Goal: Information Seeking & Learning: Find specific fact

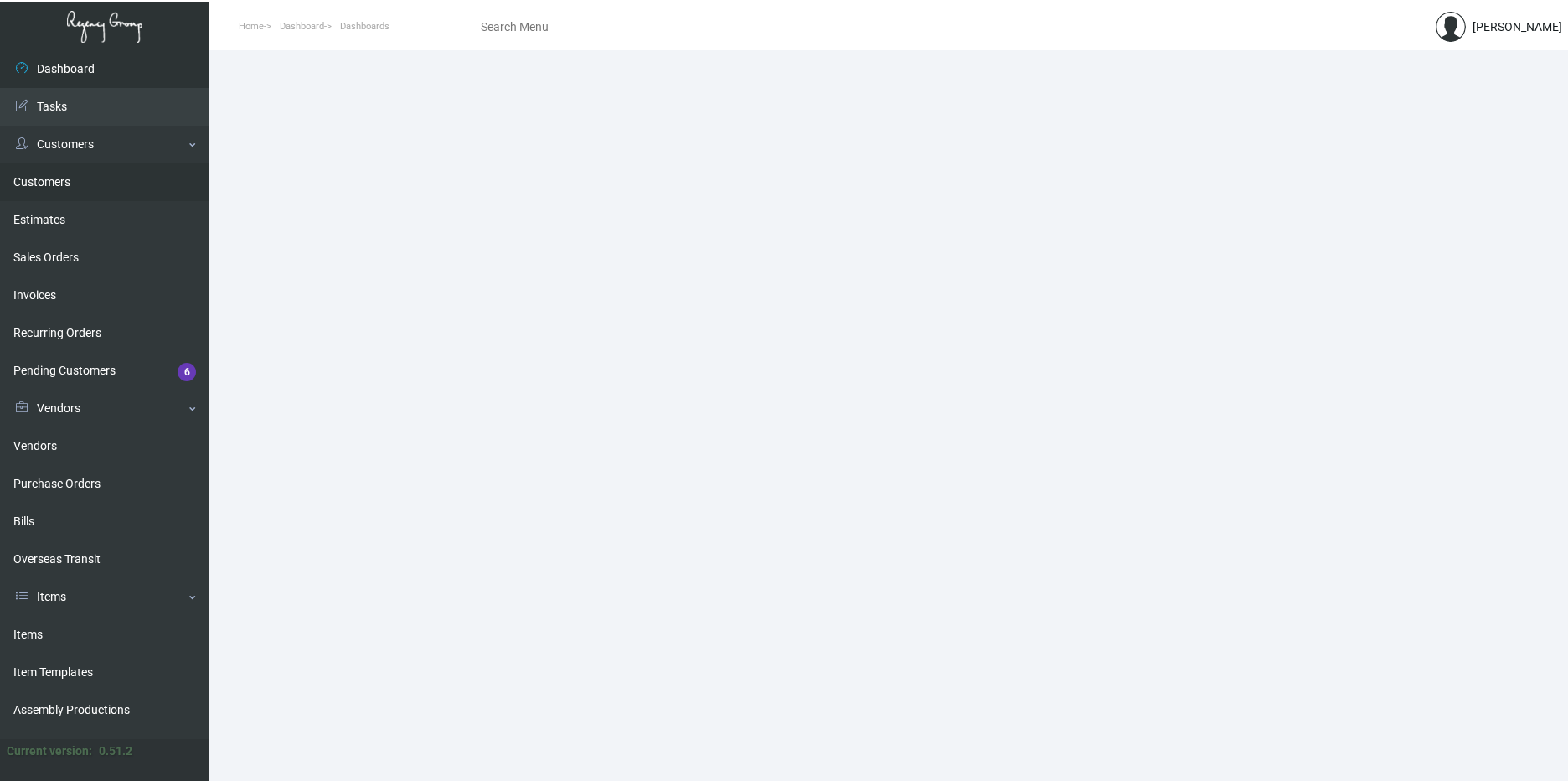
click at [61, 174] on link "Customers" at bounding box center [104, 182] width 209 height 38
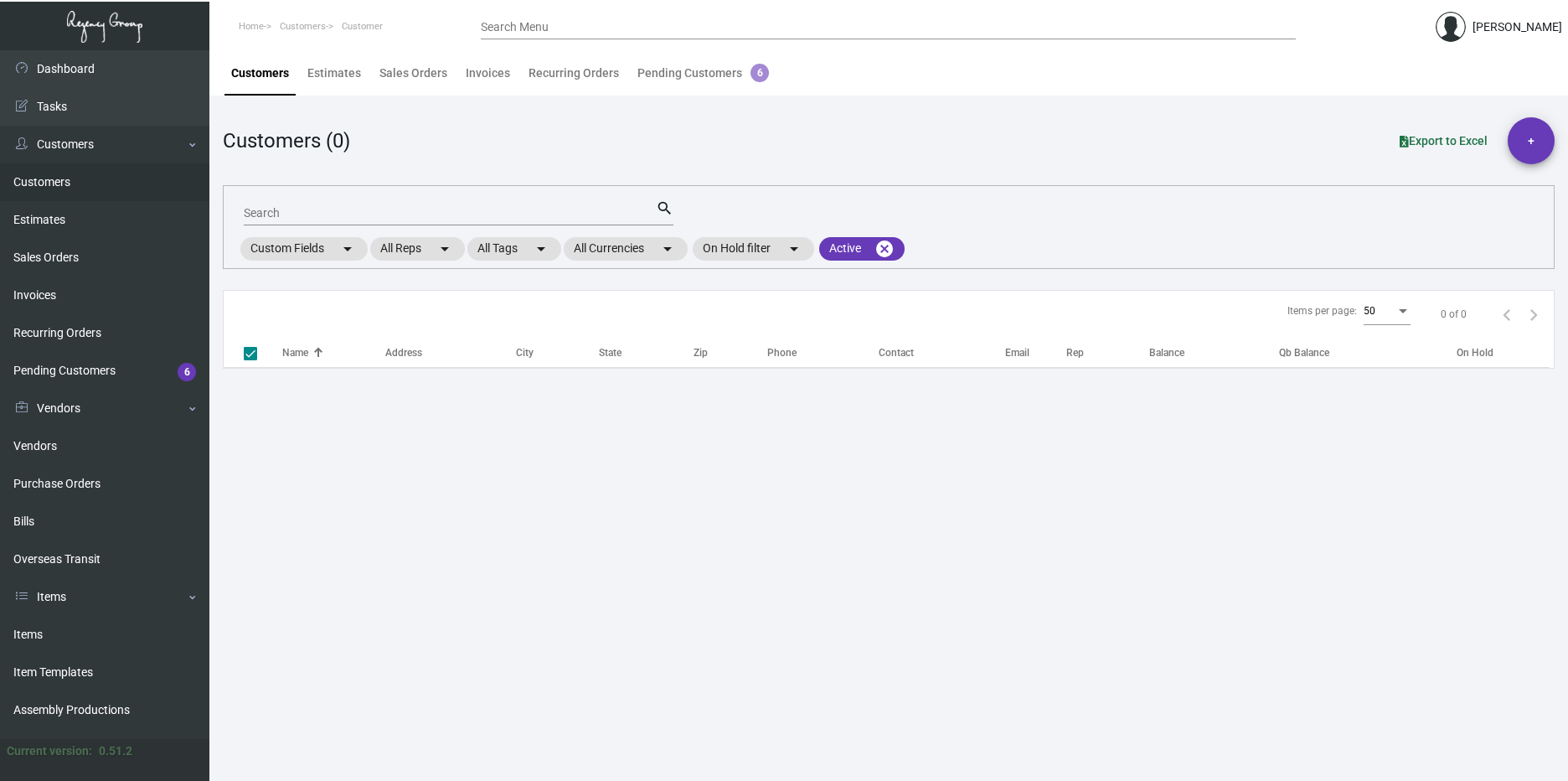
checkbox input "false"
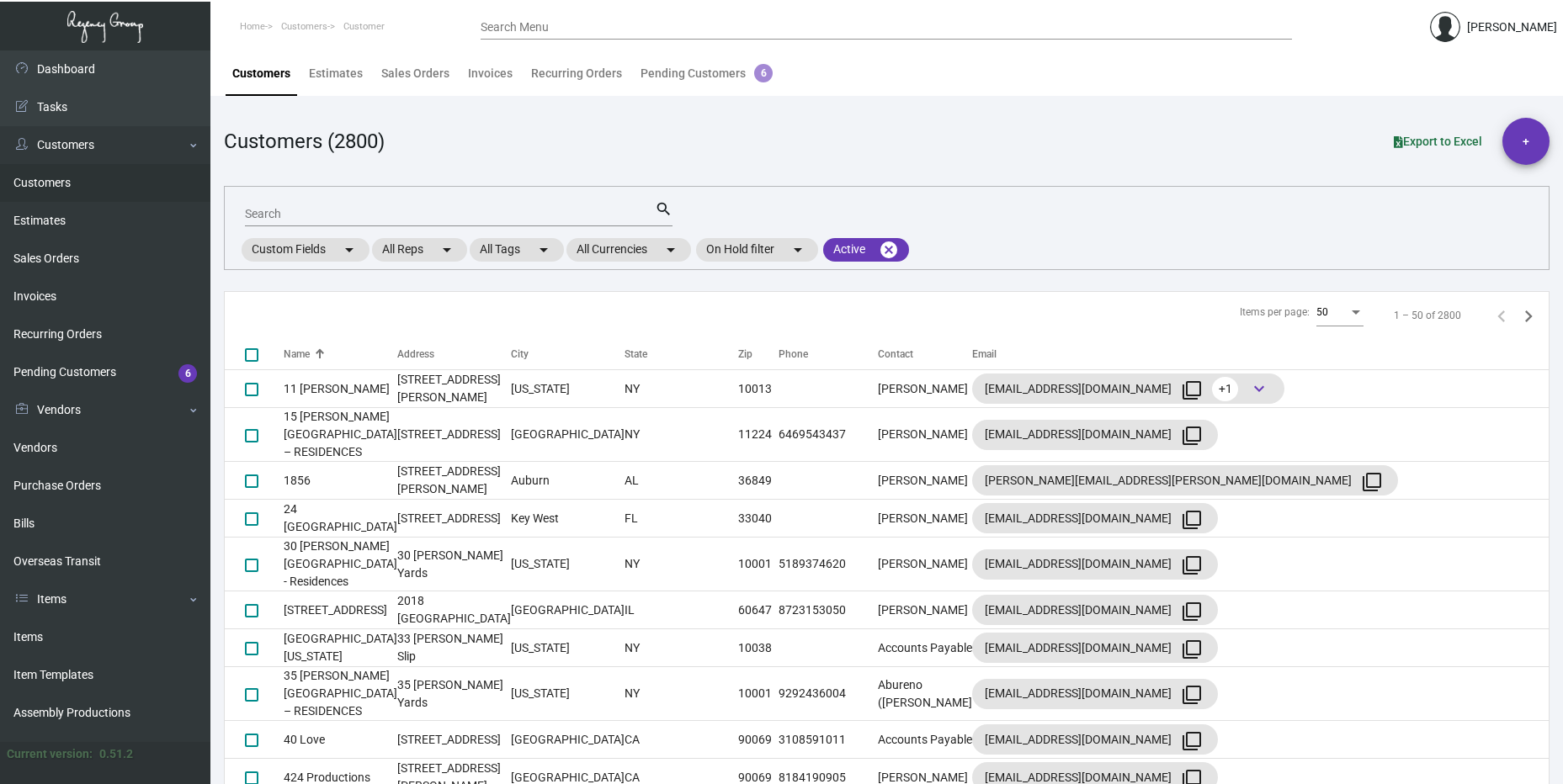
click at [335, 212] on input "Search" at bounding box center [450, 214] width 410 height 14
type input "[PERSON_NAME]"
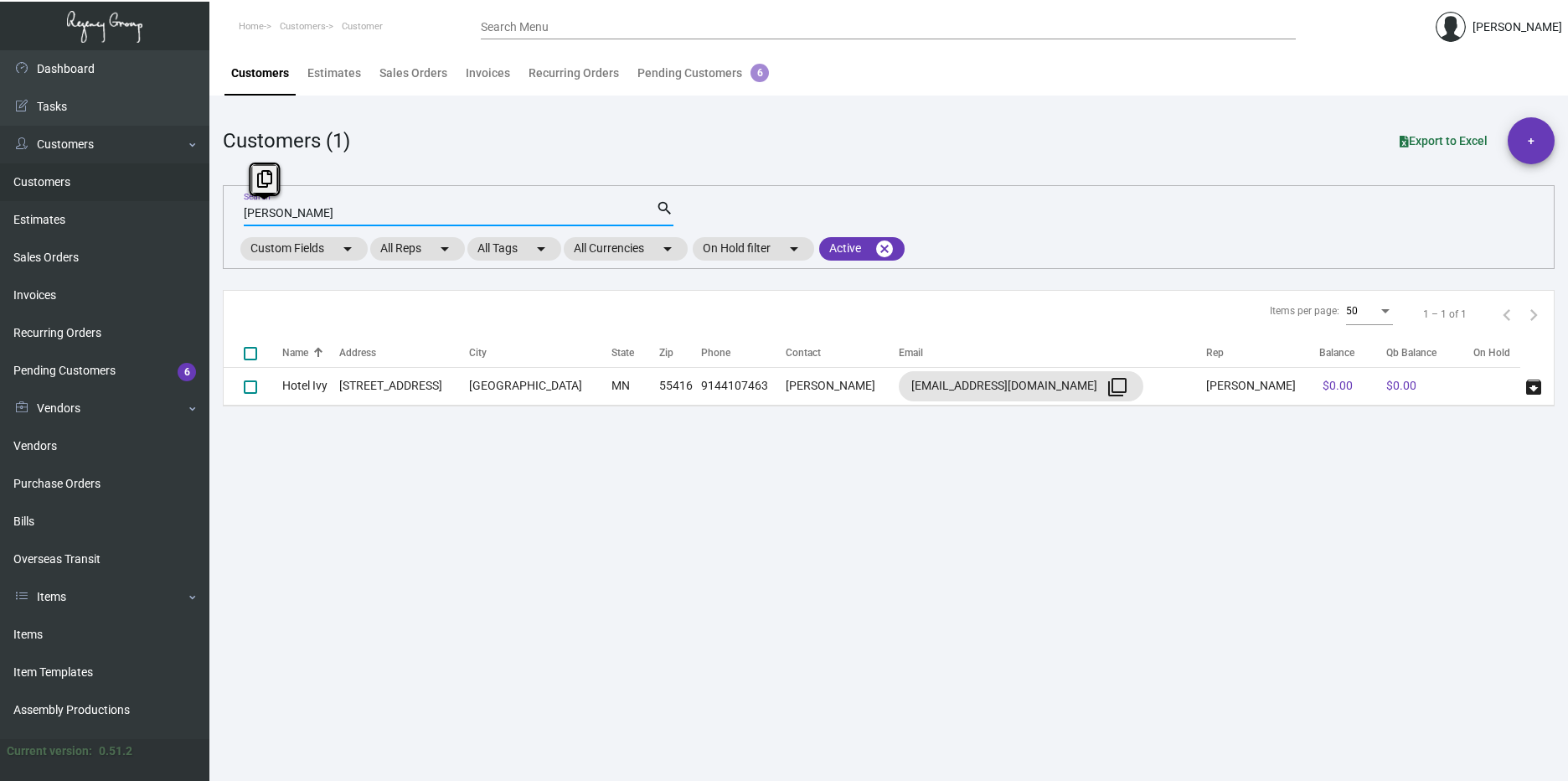
click at [251, 213] on input "[PERSON_NAME]" at bounding box center [449, 213] width 413 height 14
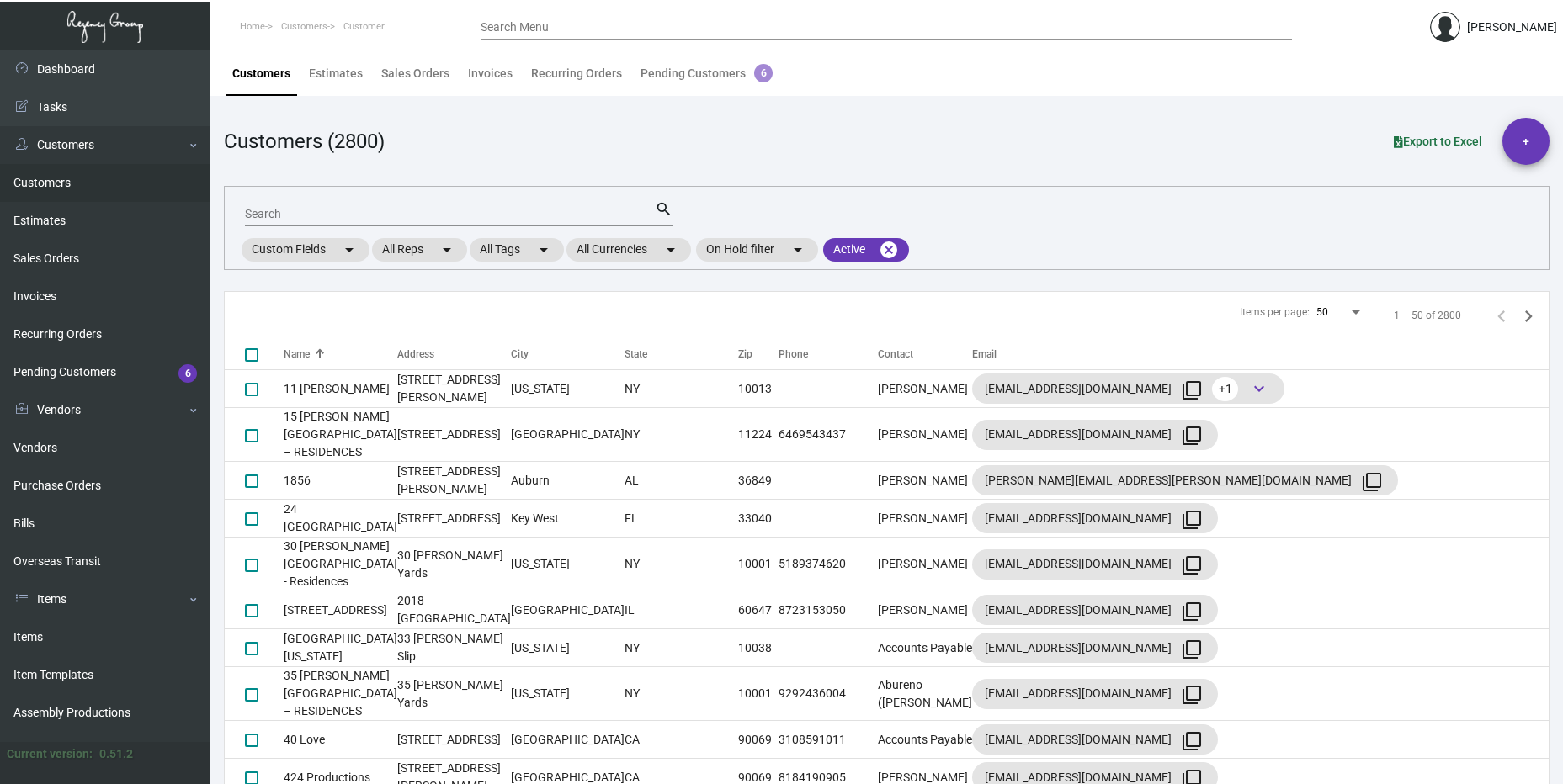
click at [409, 205] on div "Search" at bounding box center [450, 213] width 410 height 26
click at [292, 217] on input "Search" at bounding box center [450, 214] width 410 height 14
type input "n"
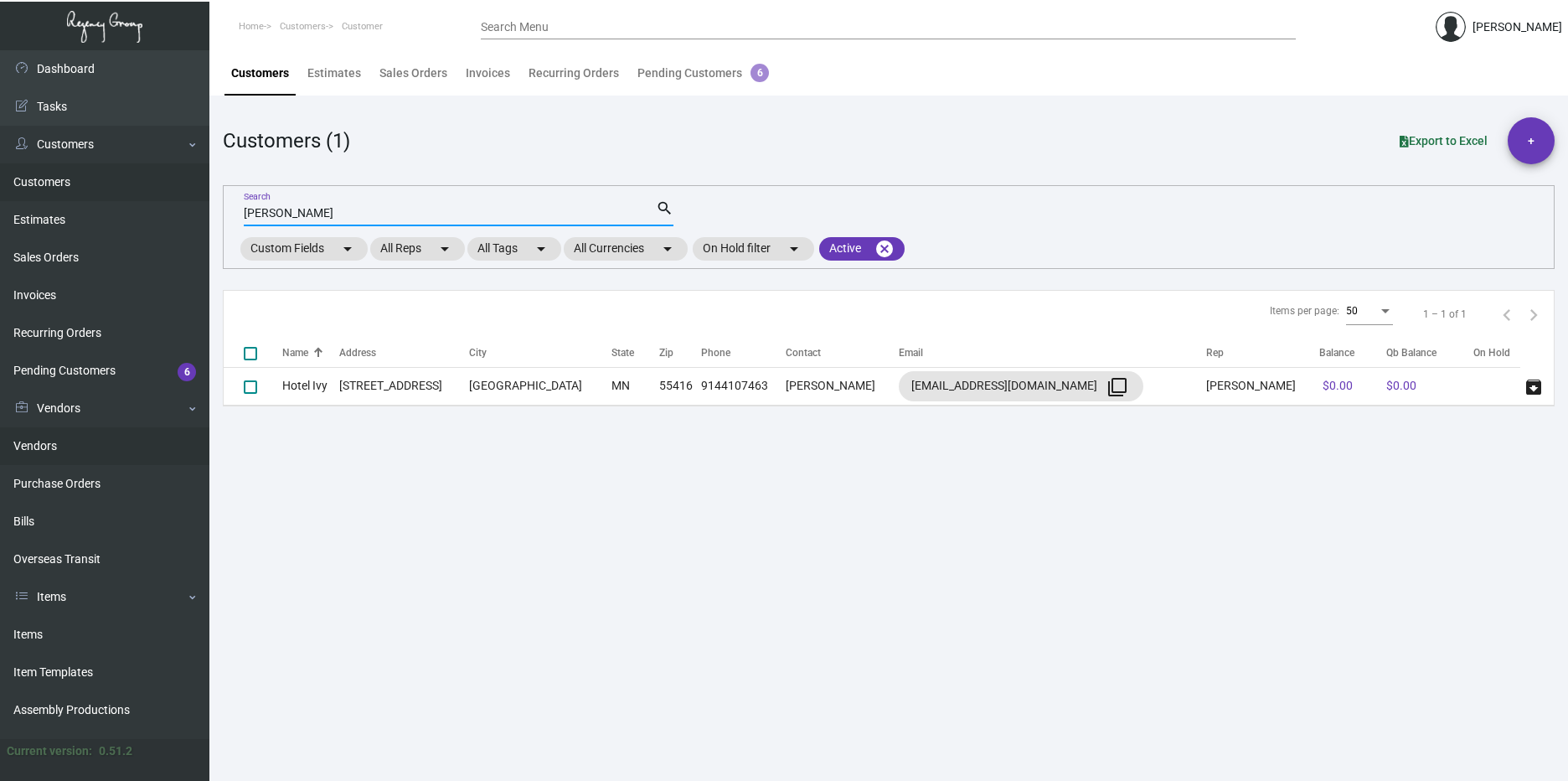
type input "[PERSON_NAME]"
click at [7, 445] on link "Vendors" at bounding box center [104, 446] width 209 height 38
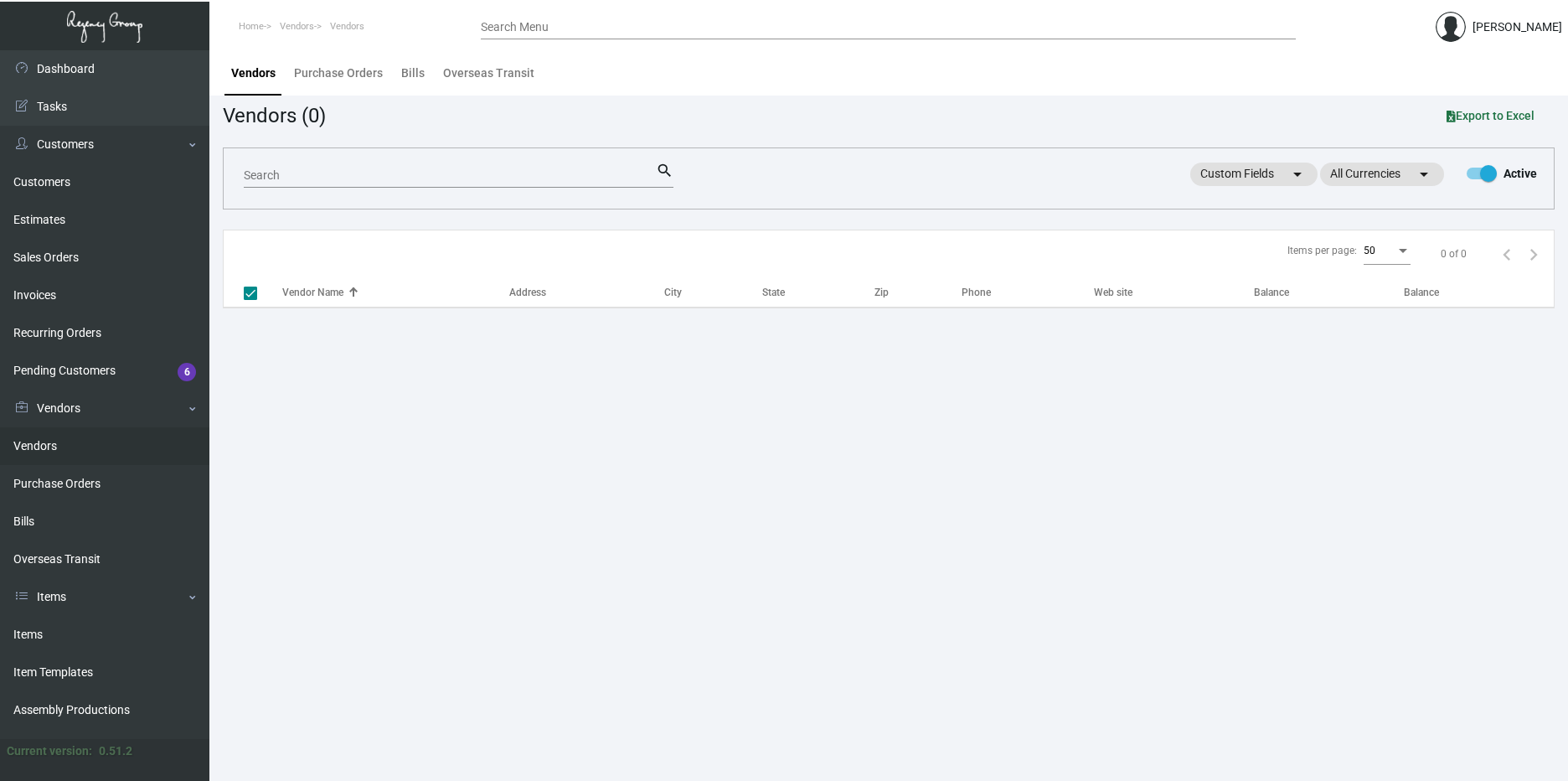
checkbox input "false"
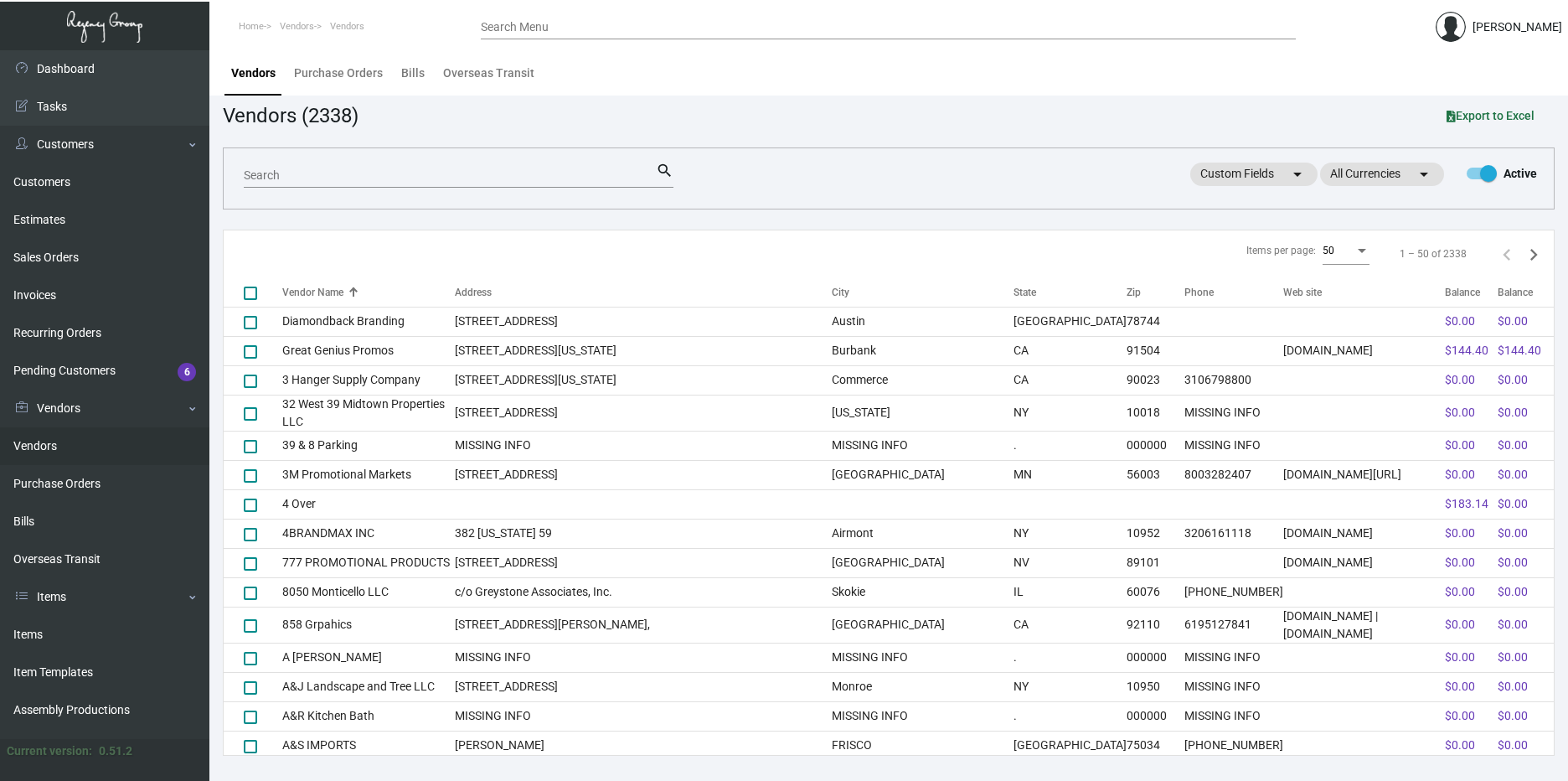
click at [336, 174] on input "Search" at bounding box center [449, 175] width 413 height 14
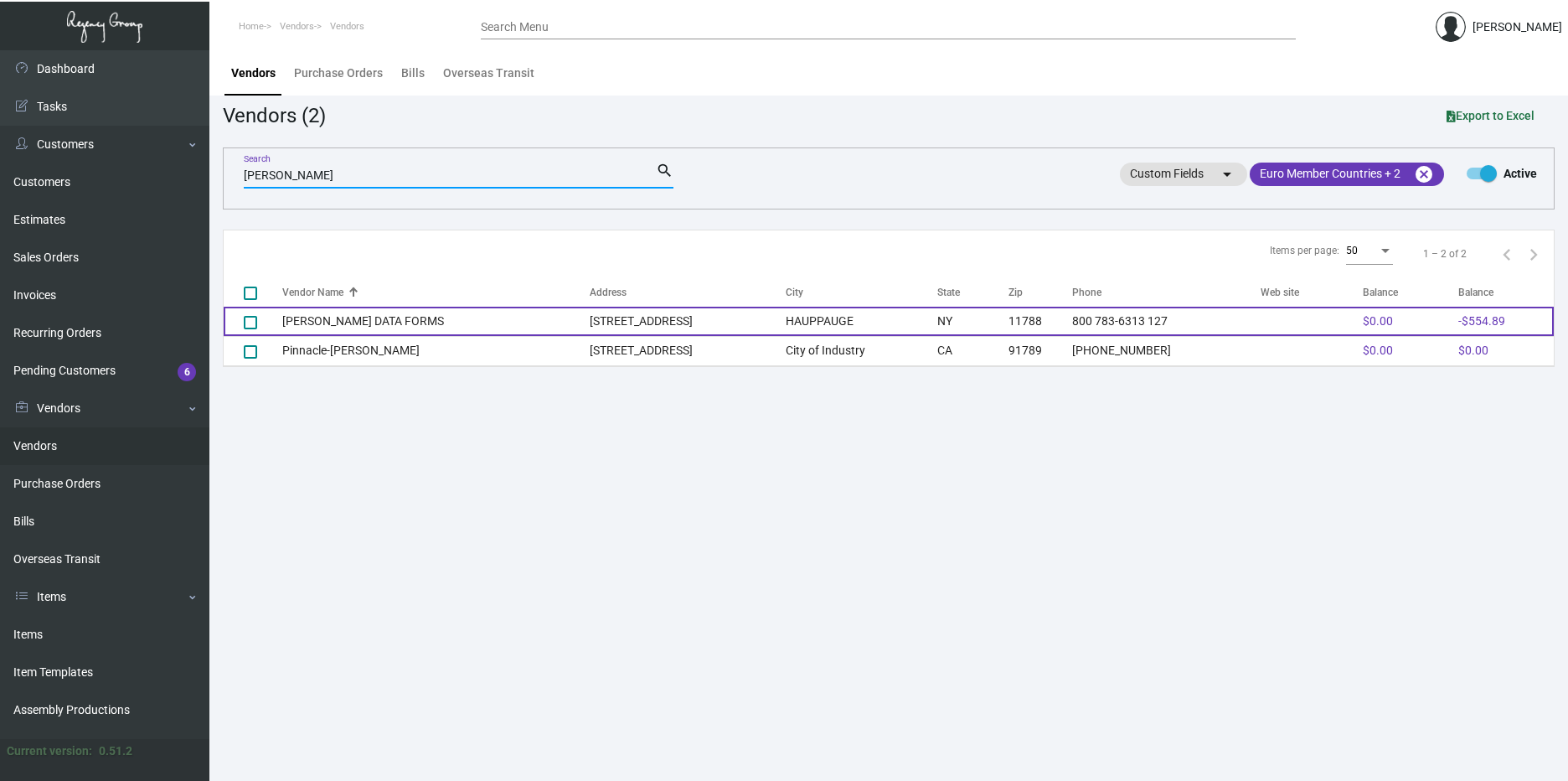
type input "[PERSON_NAME]"
click at [590, 312] on td "[STREET_ADDRESS]" at bounding box center [688, 321] width 196 height 30
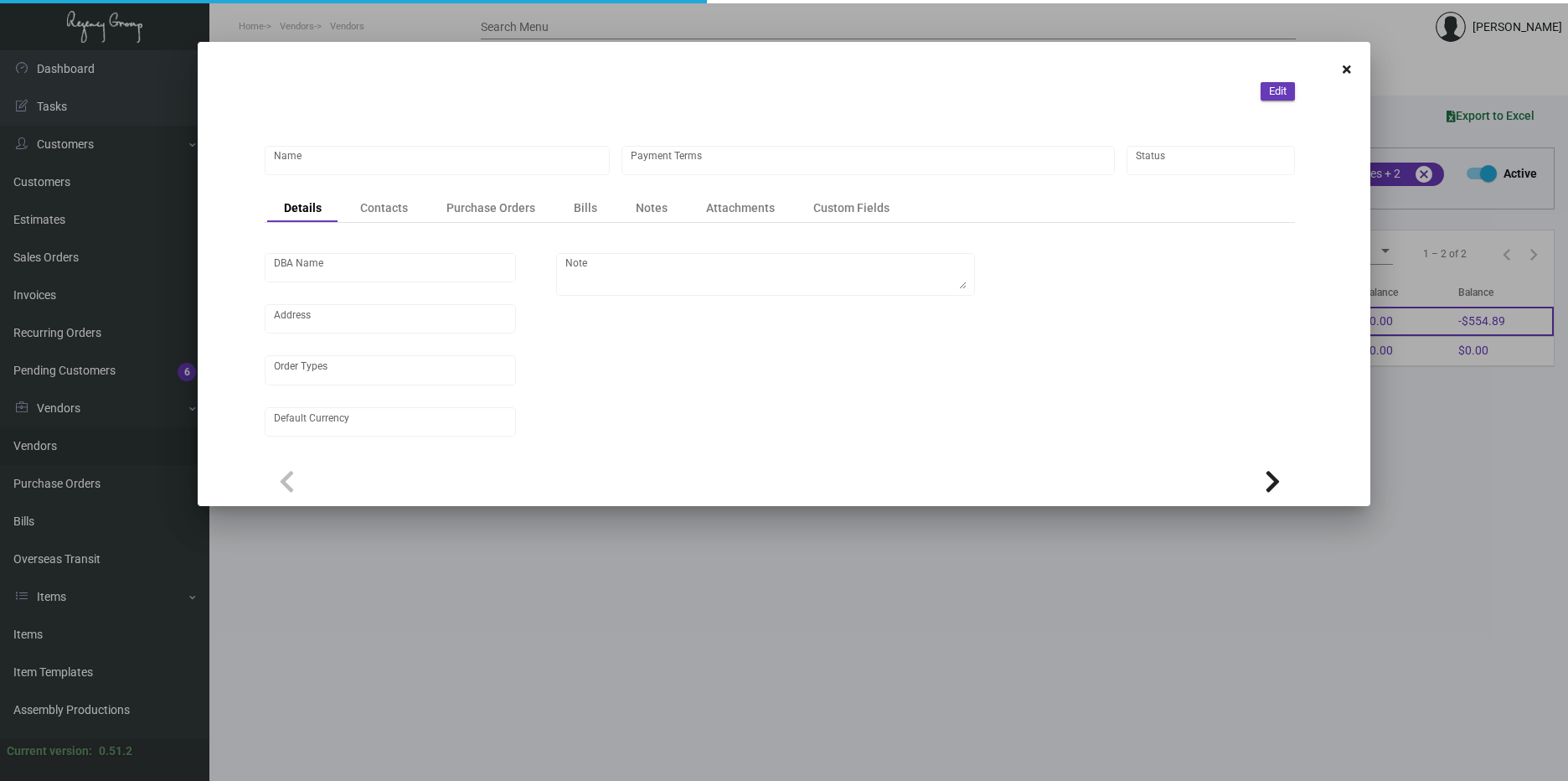
type input "[PERSON_NAME] DATA FORMS"
type input "Net 30"
type input "United States Dollar $"
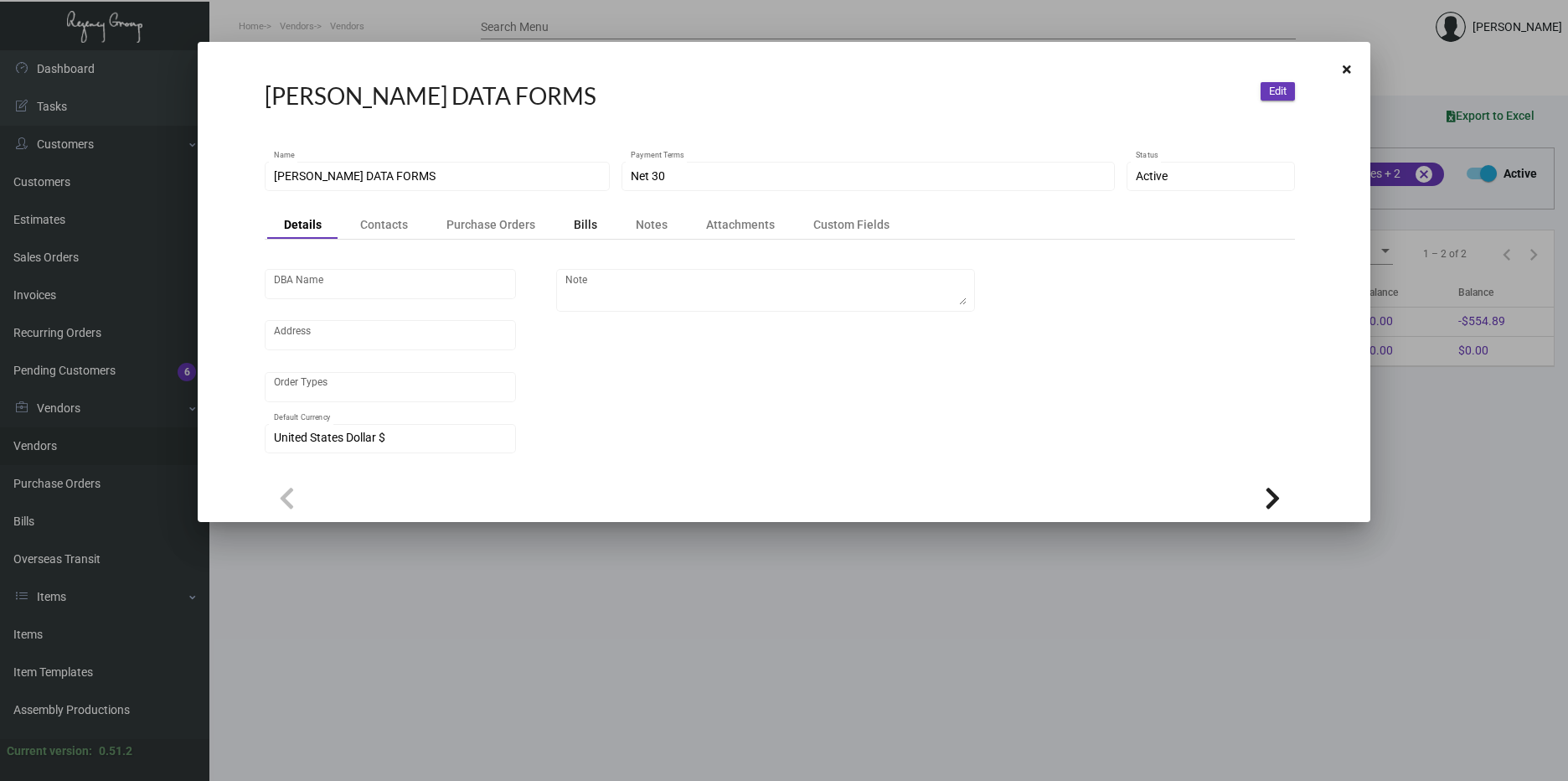
click at [577, 227] on div "Bills" at bounding box center [585, 224] width 23 height 17
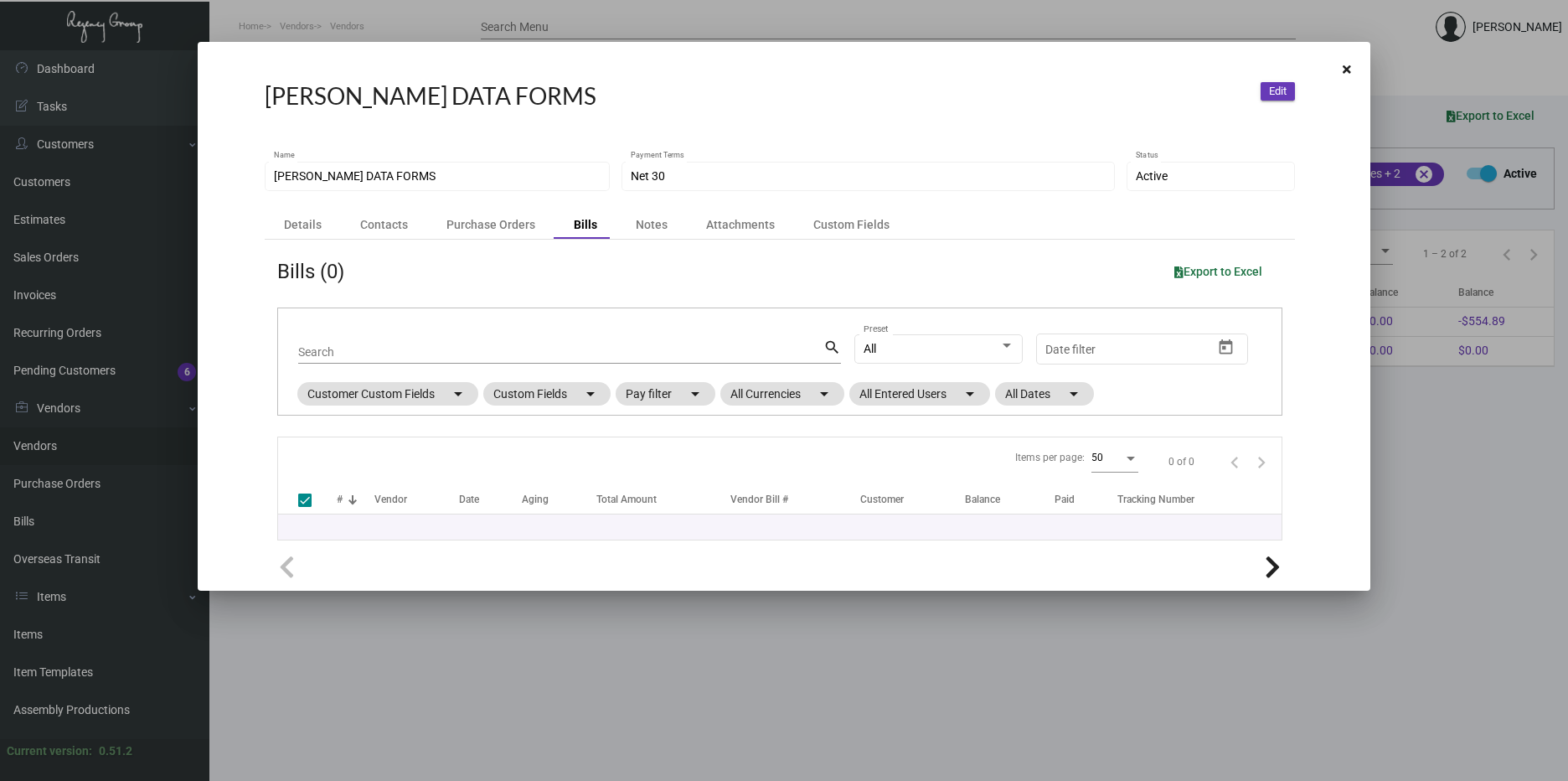
checkbox input "false"
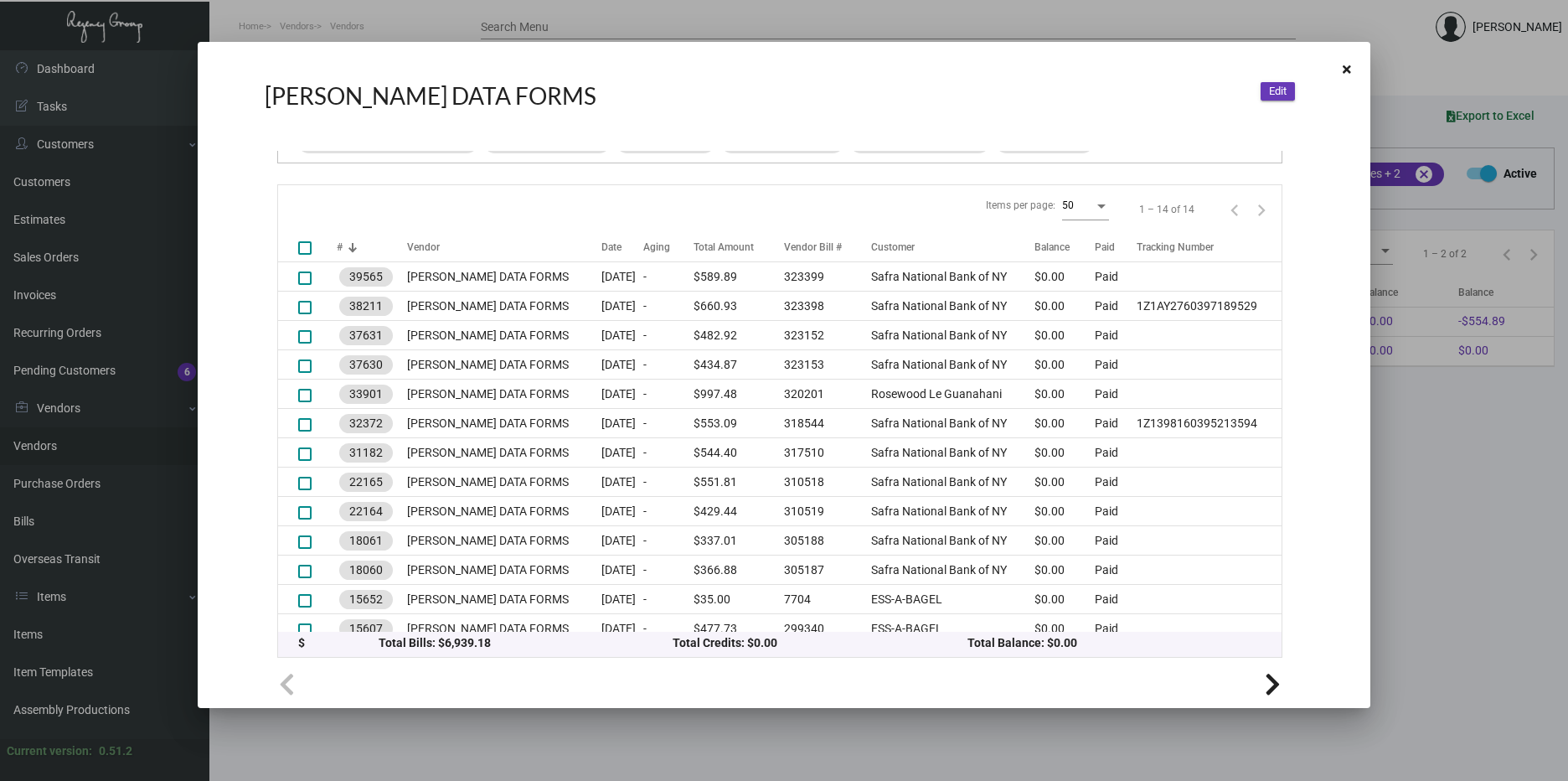
click at [1491, 520] on div at bounding box center [784, 390] width 1568 height 781
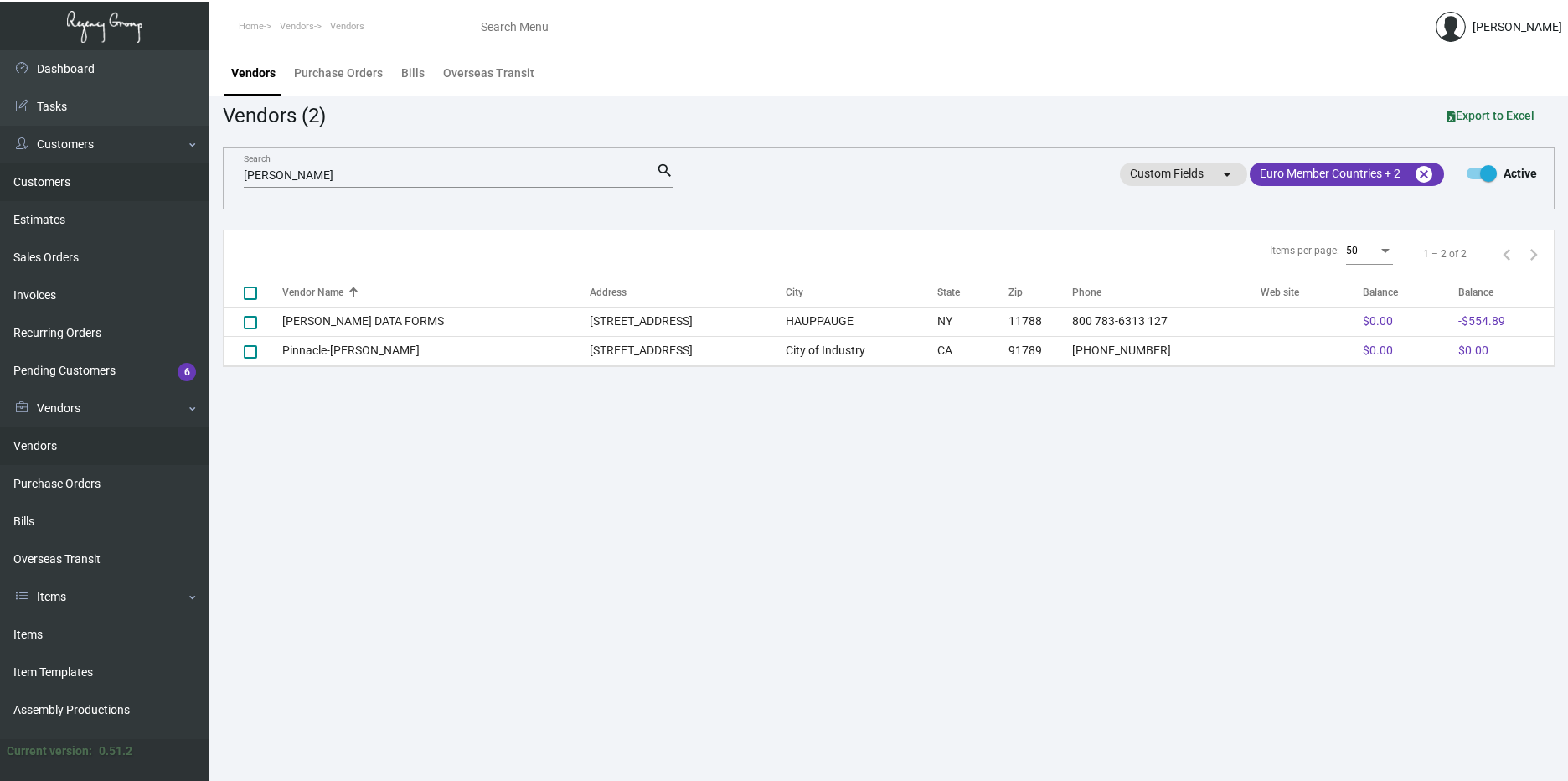
click at [17, 174] on link "Customers" at bounding box center [104, 182] width 209 height 38
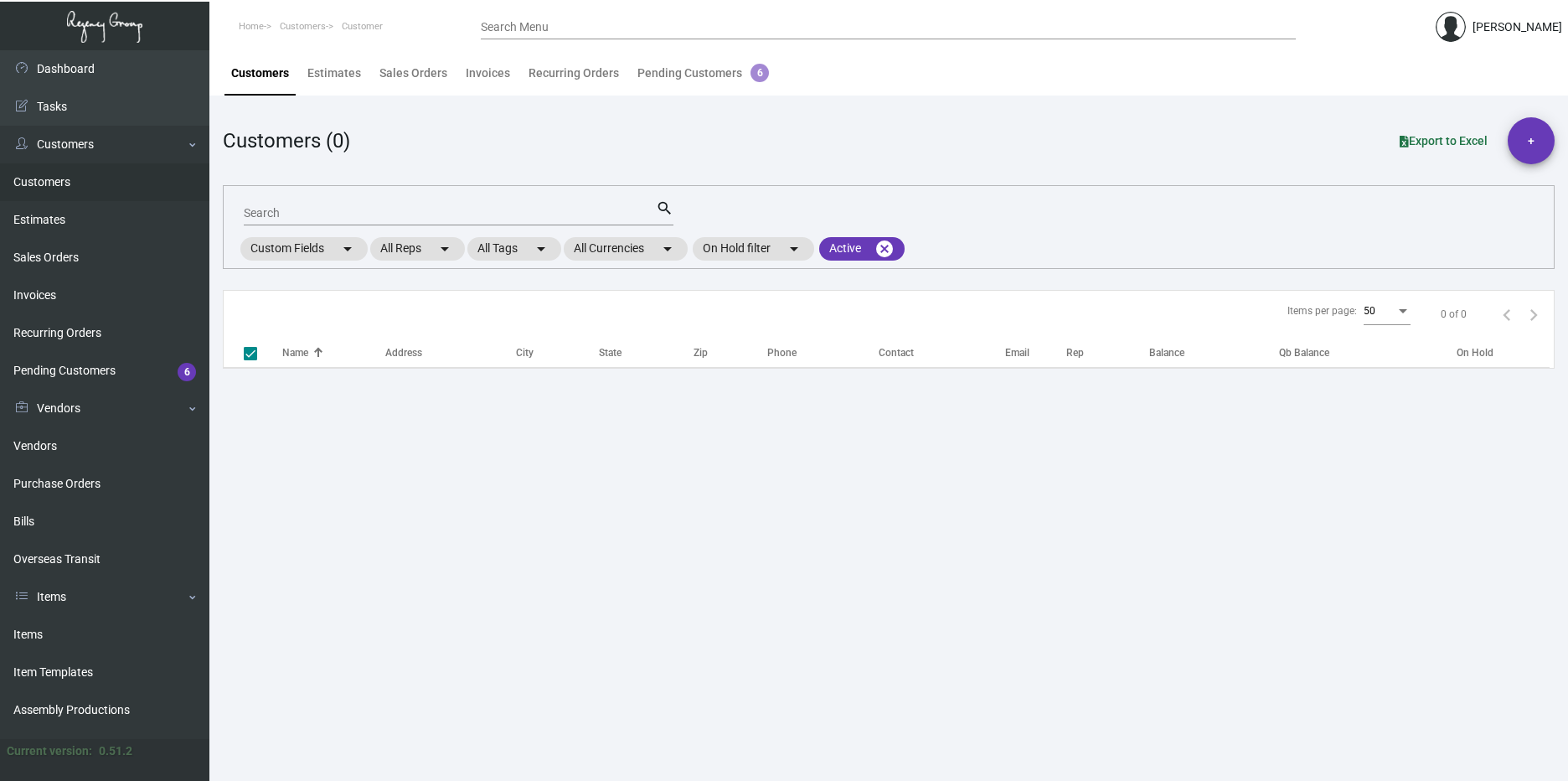
checkbox input "false"
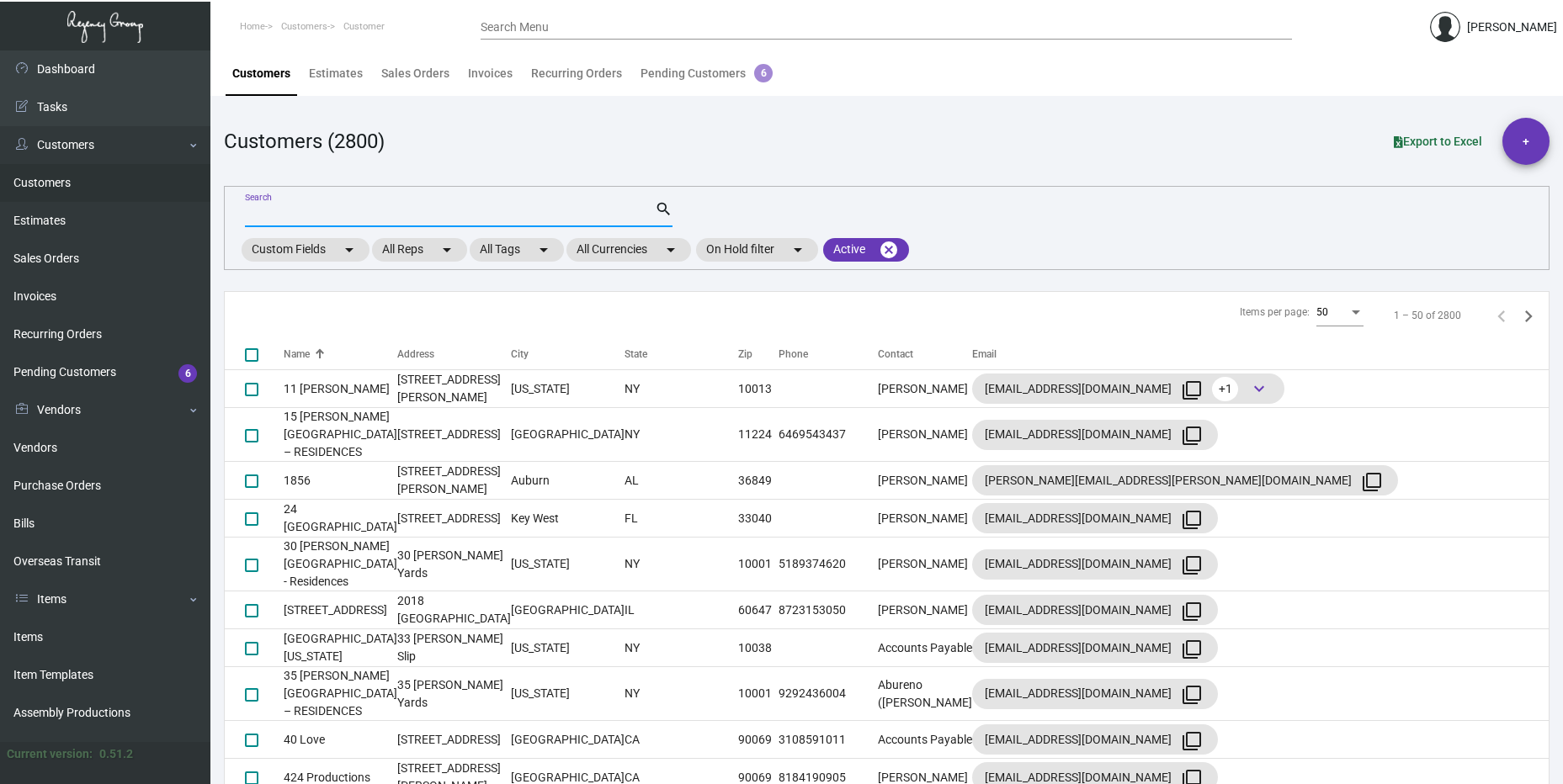
click at [260, 213] on input "Search" at bounding box center [450, 214] width 410 height 14
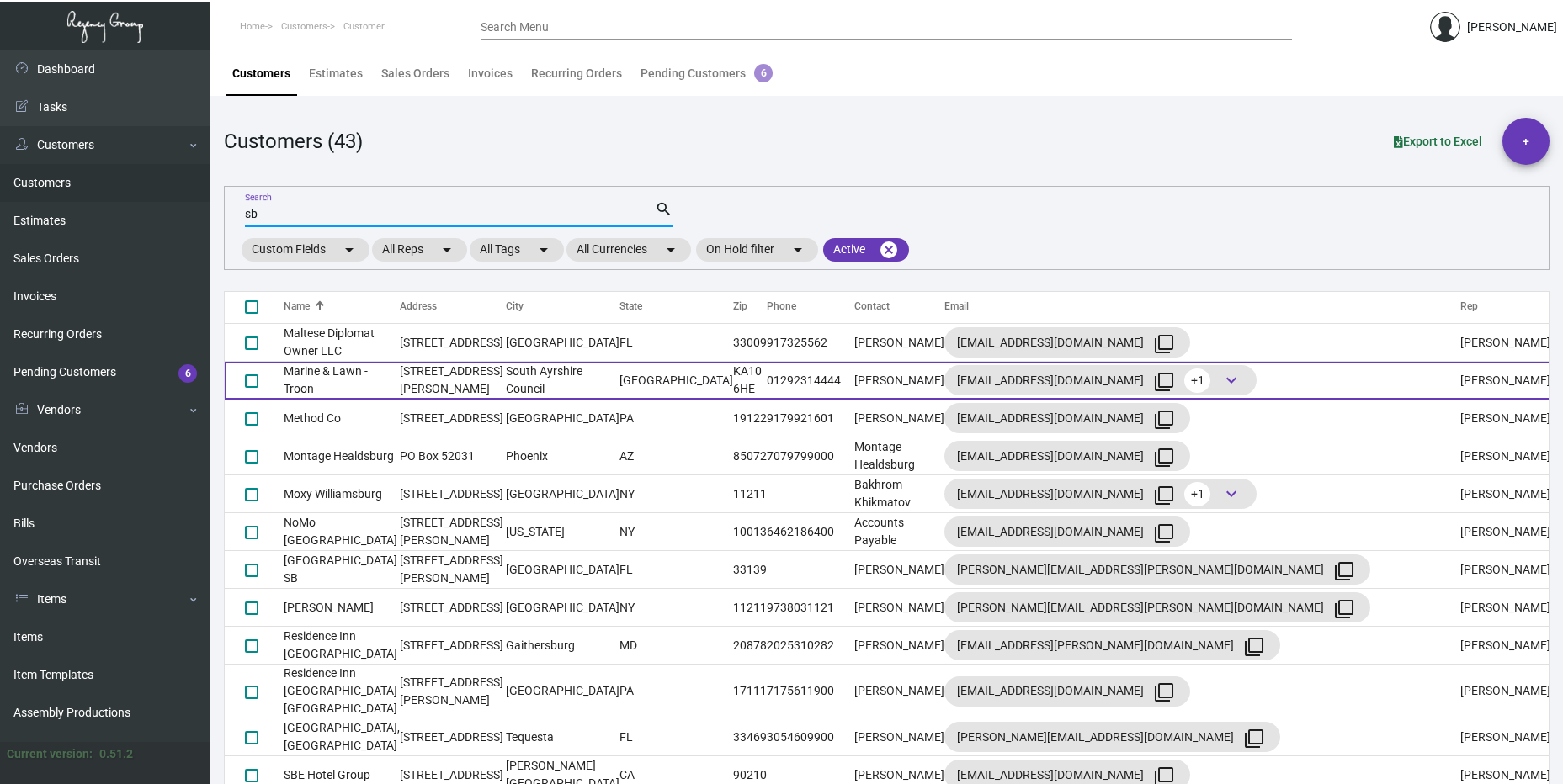
scroll to position [1009, 0]
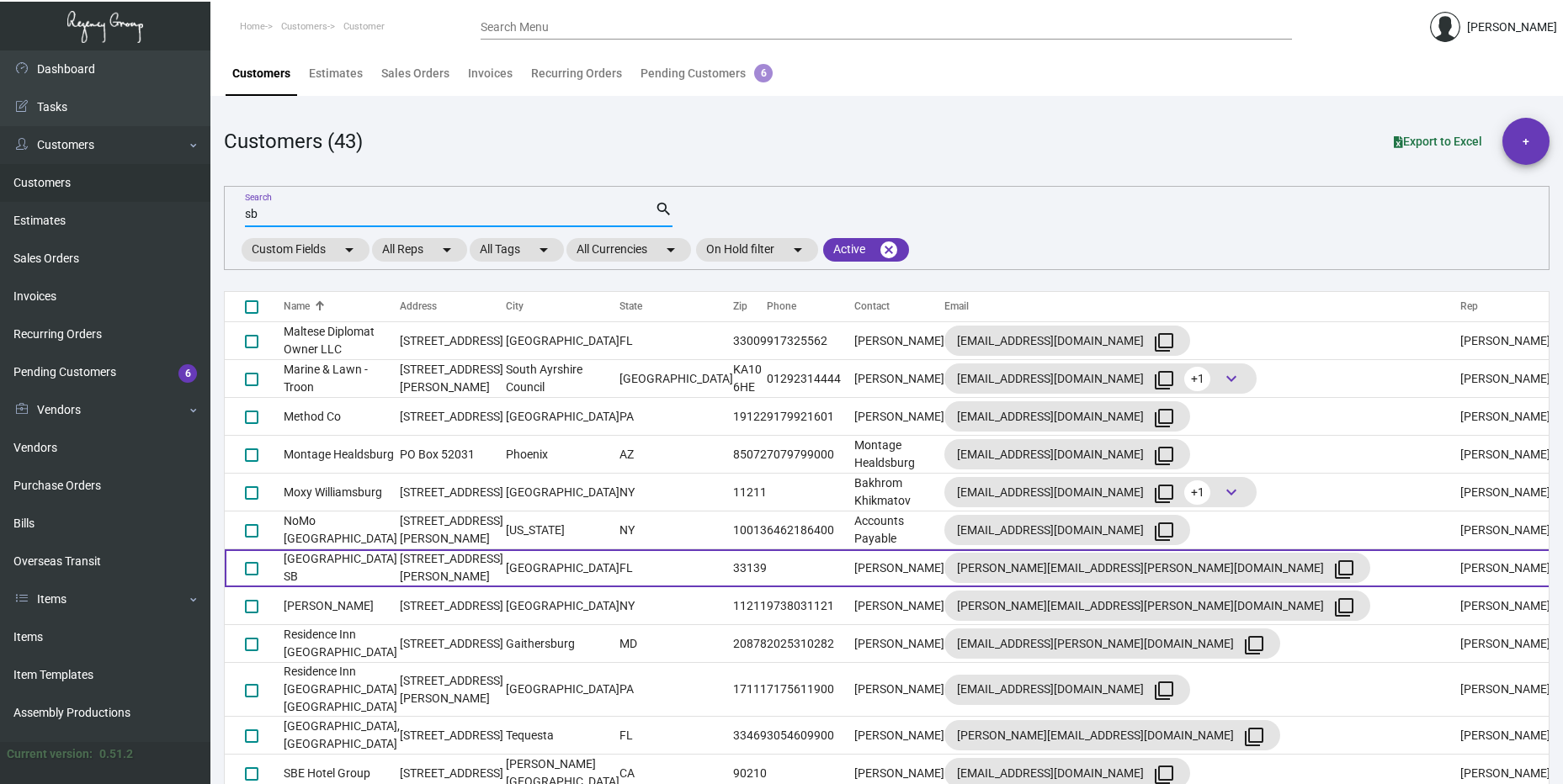
type input "sb"
click at [393, 550] on td "[GEOGRAPHIC_DATA] SB" at bounding box center [341, 568] width 116 height 38
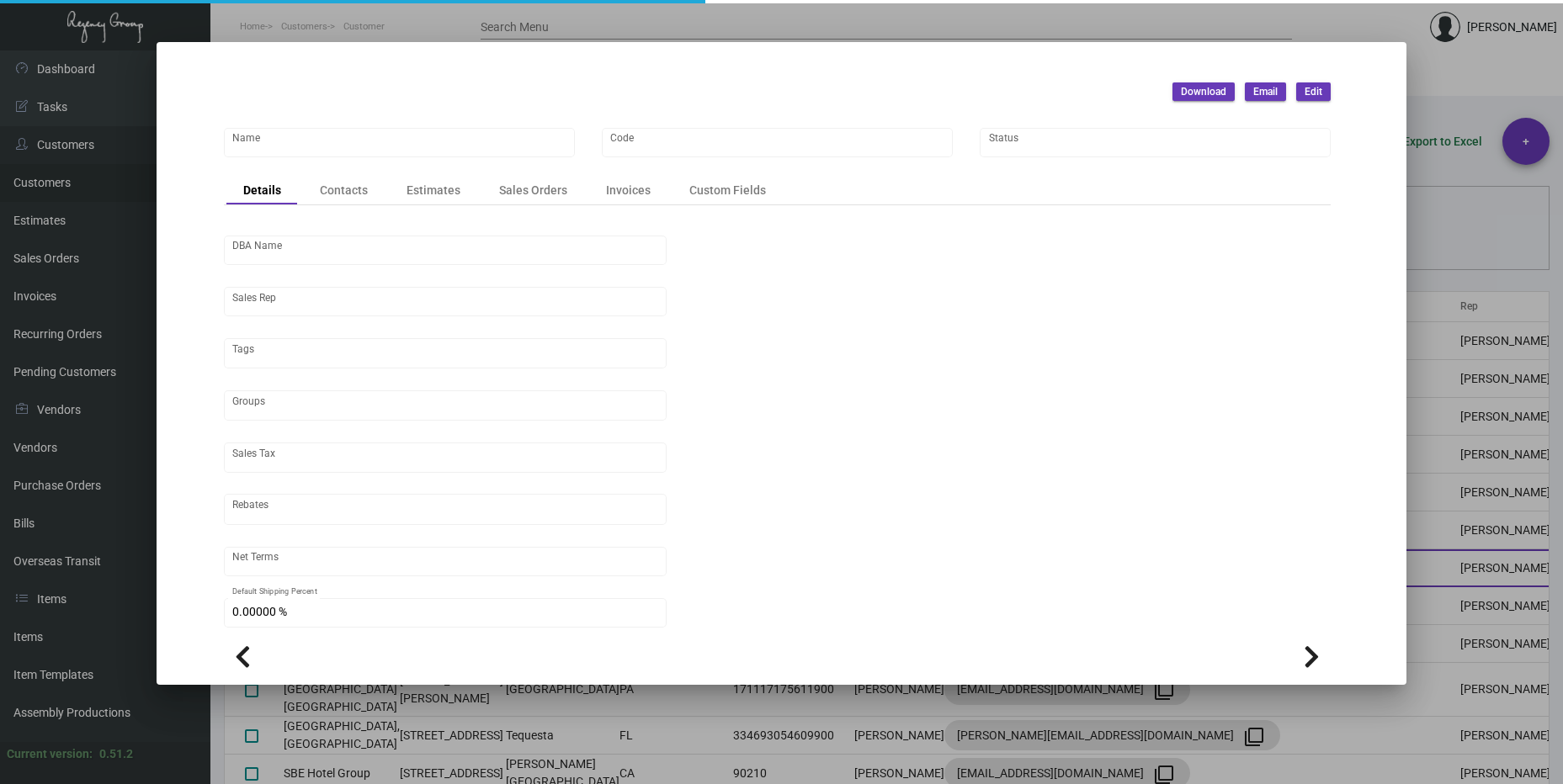
type input "[GEOGRAPHIC_DATA] SB"
type input "897"
type input "[PERSON_NAME]"
type input "[GEOGRAPHIC_DATA]-[GEOGRAPHIC_DATA]"
type input "Net 30"
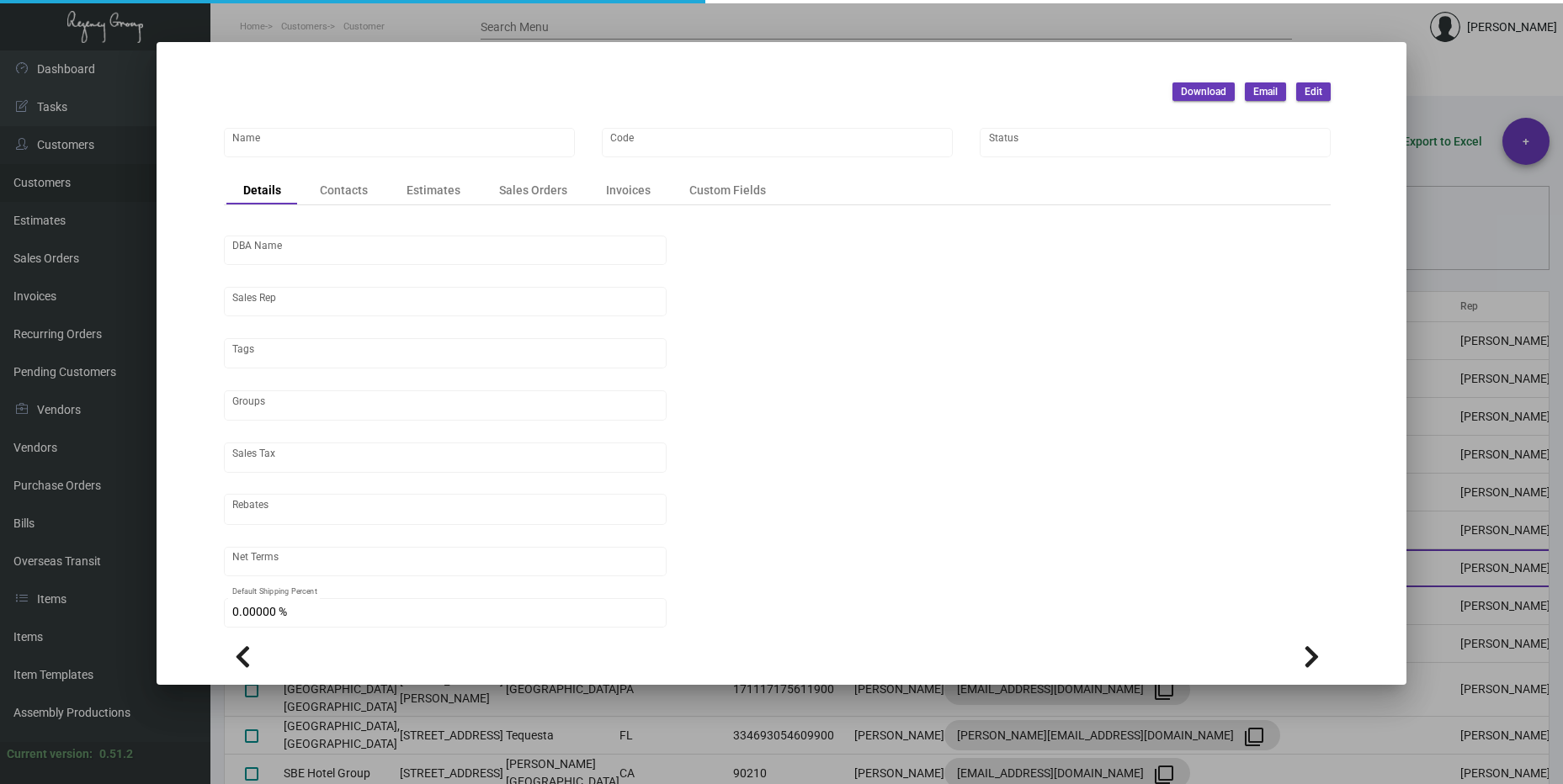
type input "United States Dollar $"
type input "$ 0.00"
checkbox input "true"
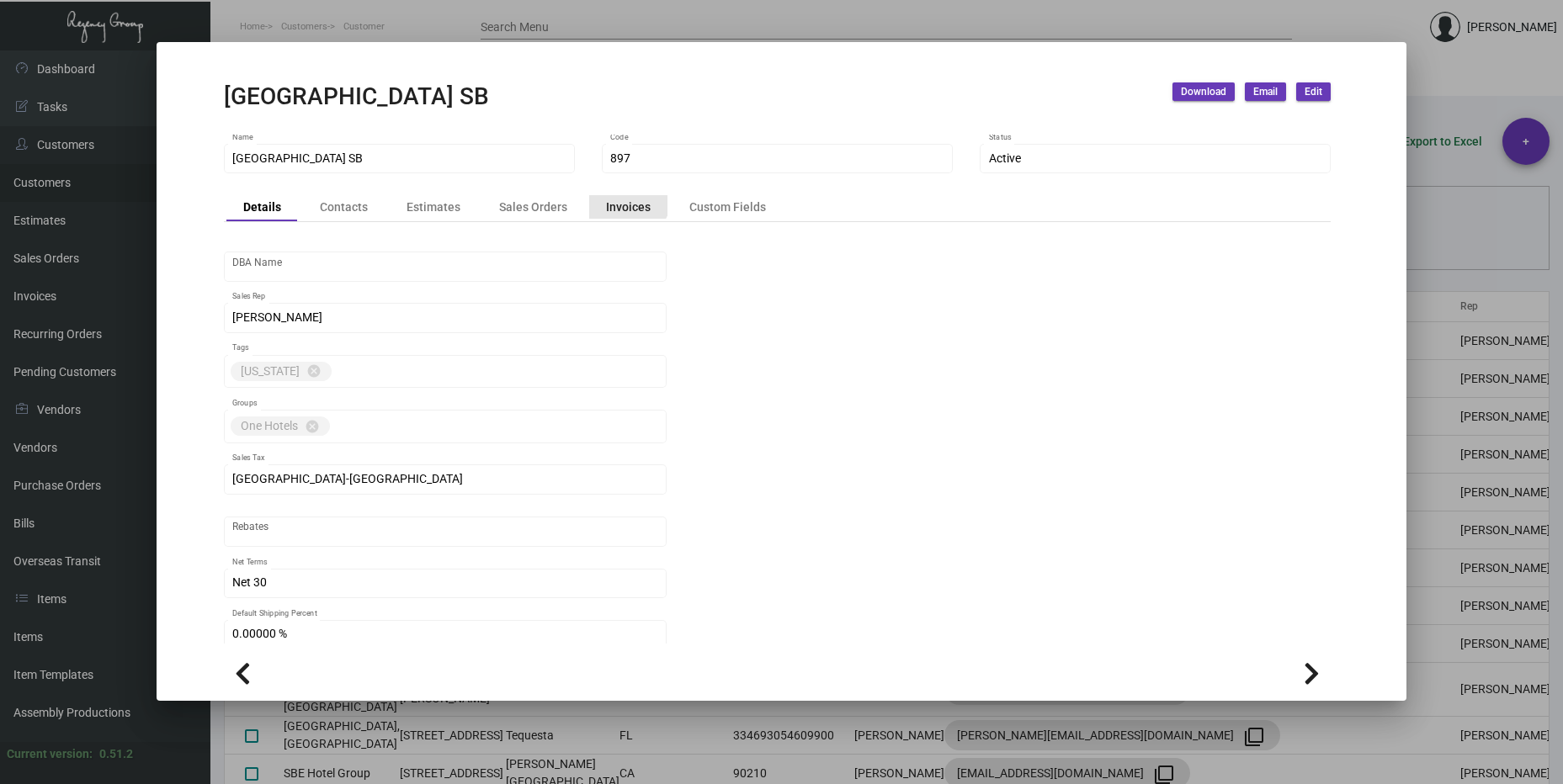
click at [616, 198] on div "Invoices" at bounding box center [629, 206] width 44 height 18
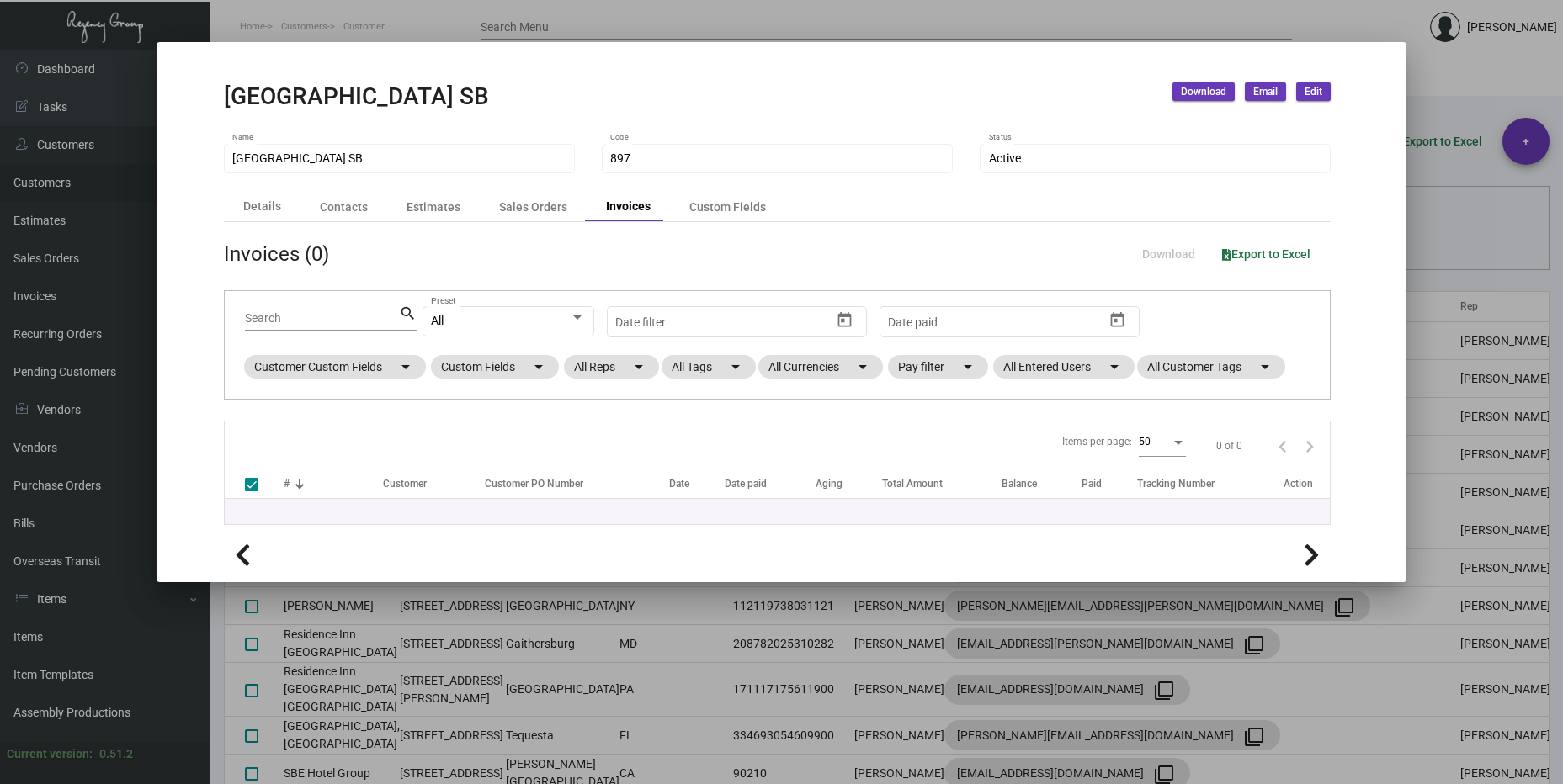
checkbox input "false"
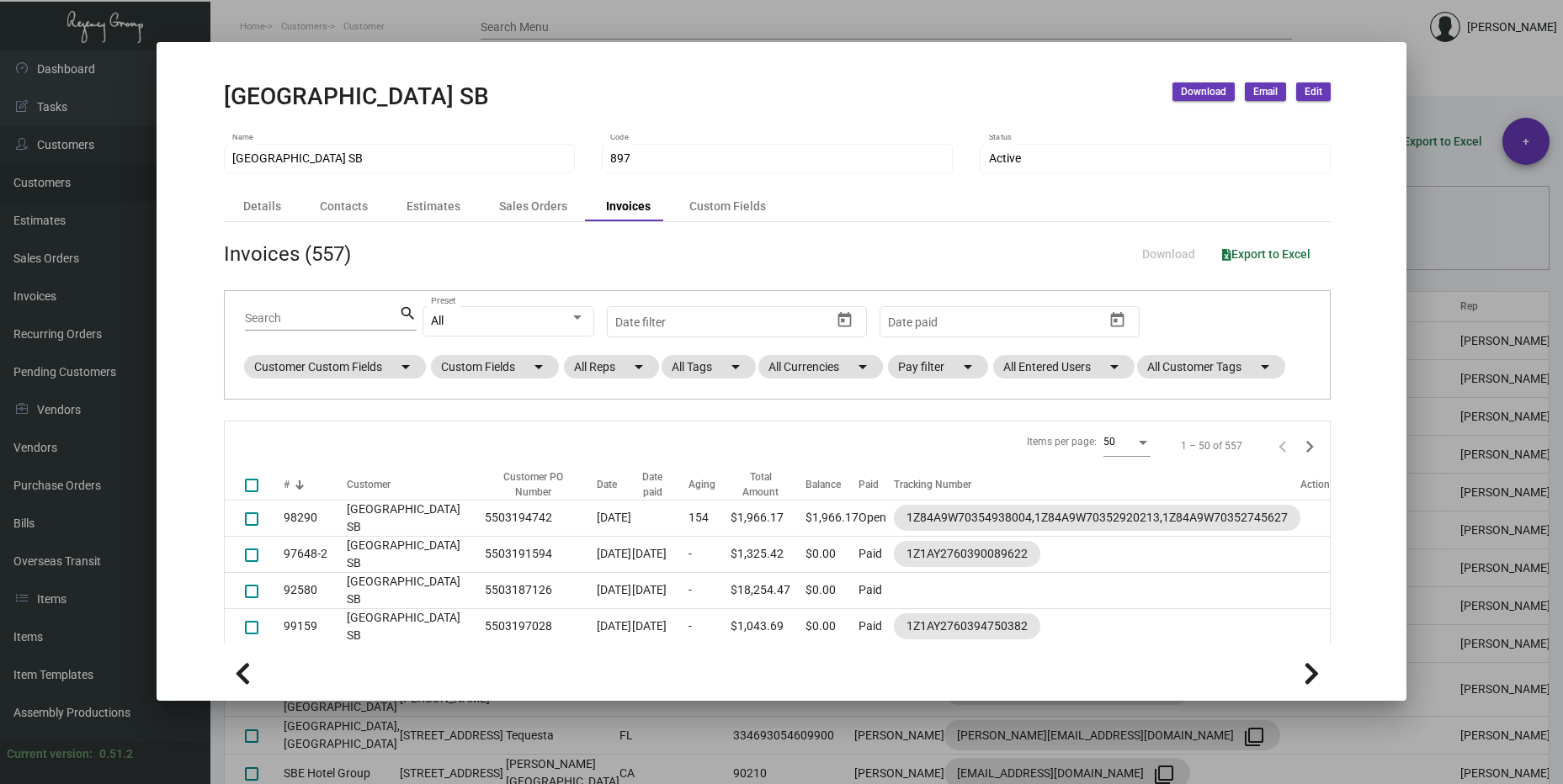
click at [1201, 81] on mat-dialog-container "One Hotel & Resort SB Download Email Edit One Hotel & Resort SB Name 897 Code A…" at bounding box center [782, 371] width 1251 height 659
click at [1201, 88] on span "Download" at bounding box center [1203, 92] width 45 height 14
click at [1214, 161] on button "Invoices" at bounding box center [1256, 169] width 156 height 41
